Goal: Transaction & Acquisition: Purchase product/service

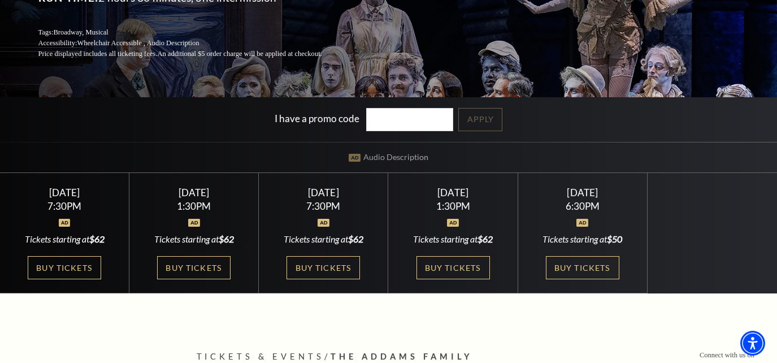
scroll to position [188, 0]
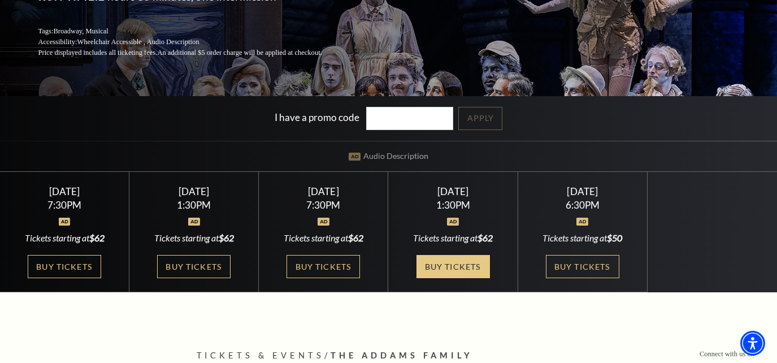
click at [460, 273] on link "Buy Tickets" at bounding box center [452, 266] width 73 height 23
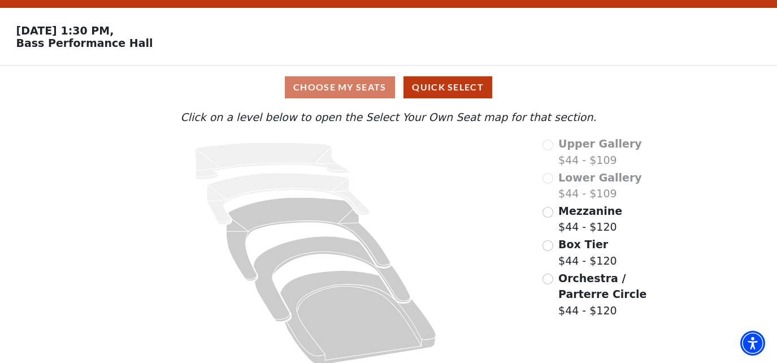
scroll to position [37, 0]
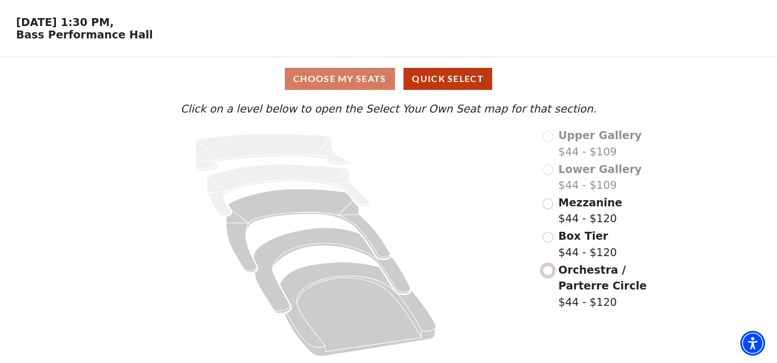
click at [550, 268] on input "Orchestra / Parterre Circle$44 - $120\a" at bounding box center [547, 270] width 11 height 11
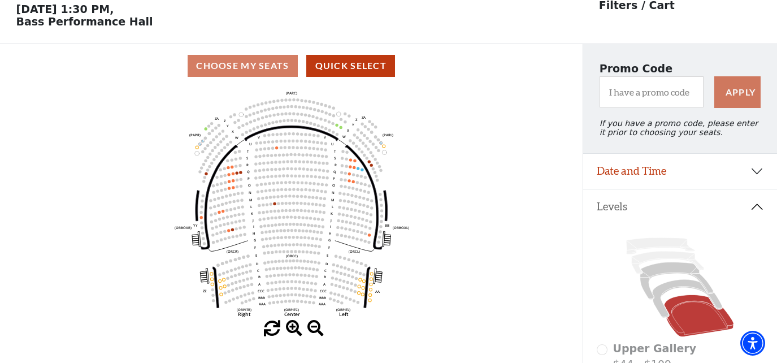
scroll to position [52, 0]
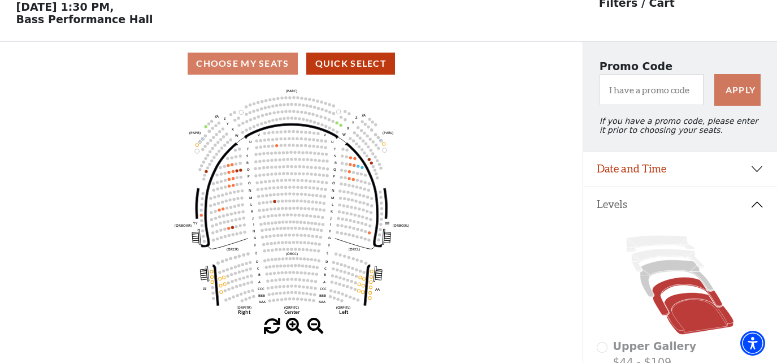
click at [683, 282] on icon at bounding box center [687, 296] width 70 height 38
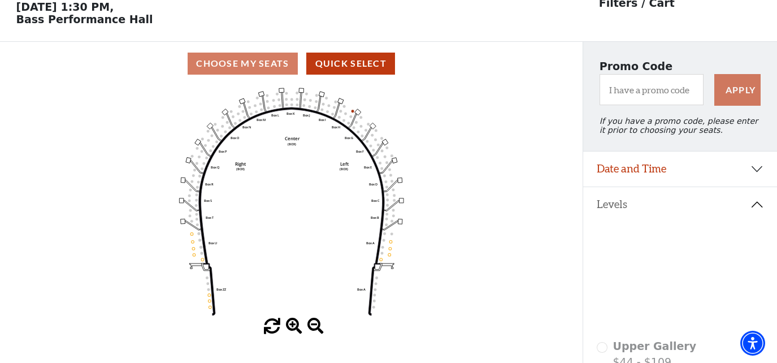
click at [656, 265] on icon at bounding box center [676, 278] width 73 height 37
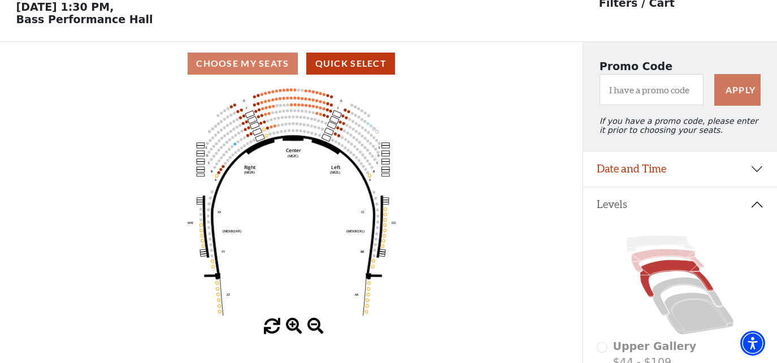
click at [660, 255] on icon at bounding box center [668, 260] width 73 height 23
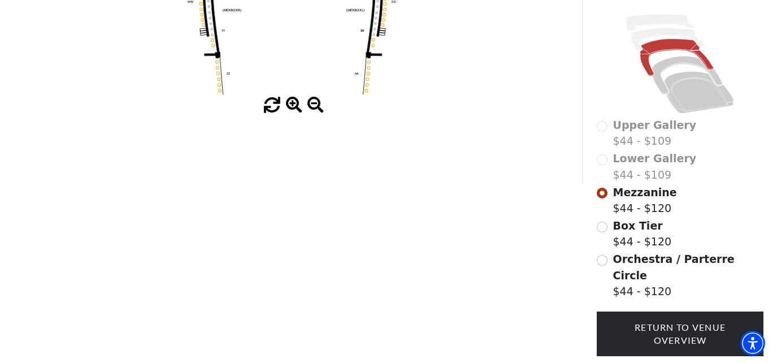
scroll to position [274, 0]
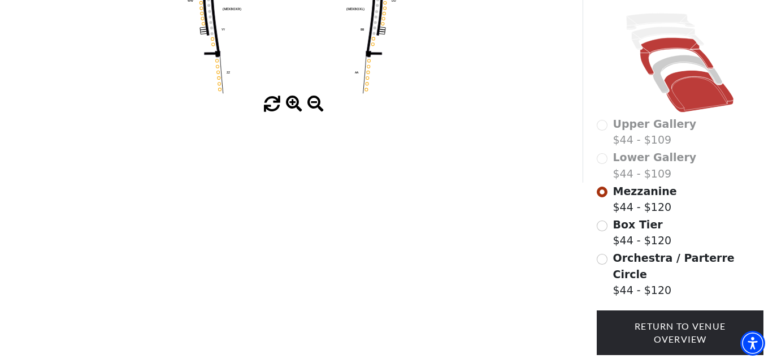
click at [709, 100] on icon at bounding box center [698, 92] width 69 height 42
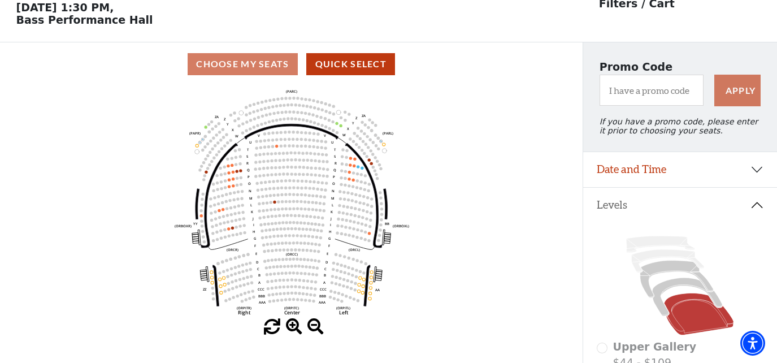
scroll to position [52, 0]
click at [349, 178] on circle at bounding box center [348, 178] width 3 height 3
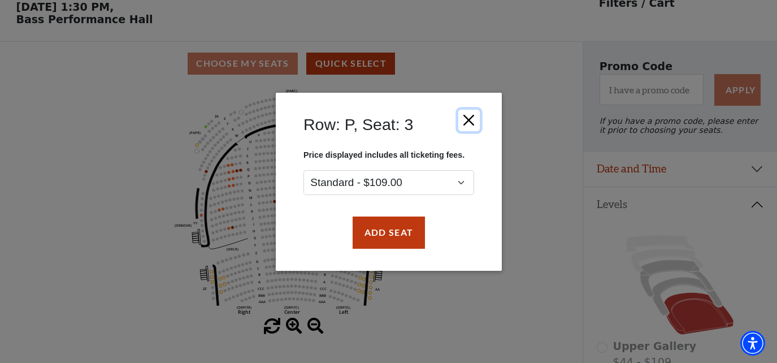
click at [472, 124] on button "Close" at bounding box center [468, 119] width 21 height 21
